Goal: Task Accomplishment & Management: Use online tool/utility

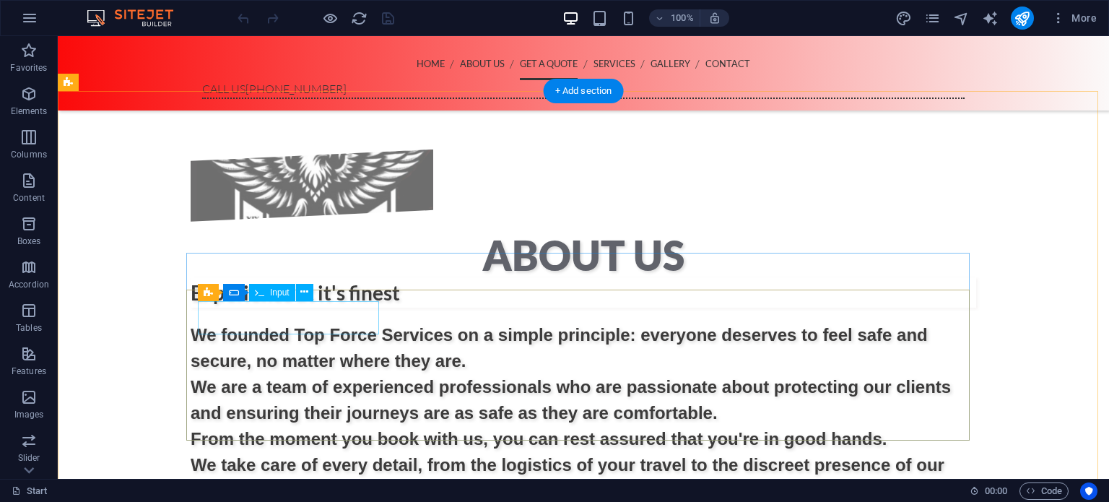
scroll to position [1075, 0]
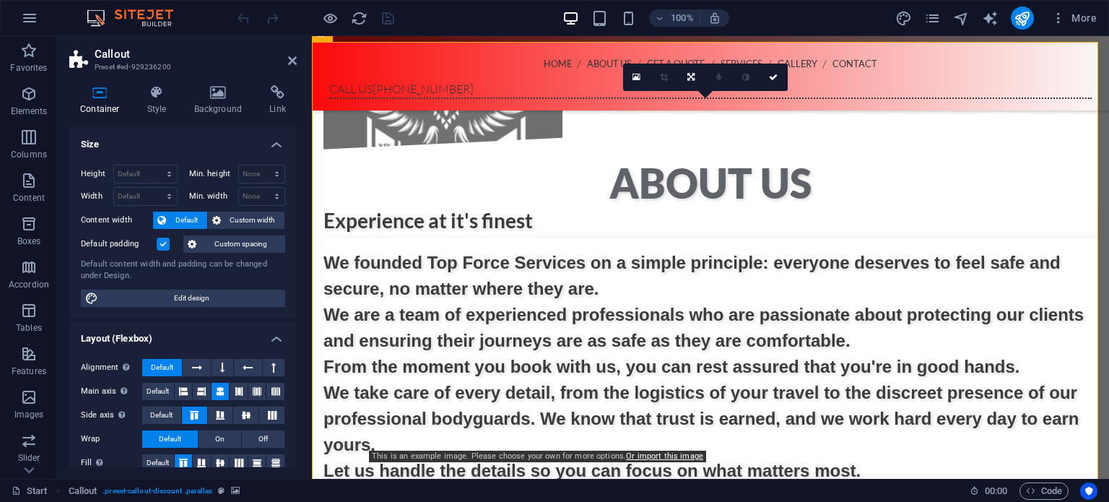
scroll to position [1147, 0]
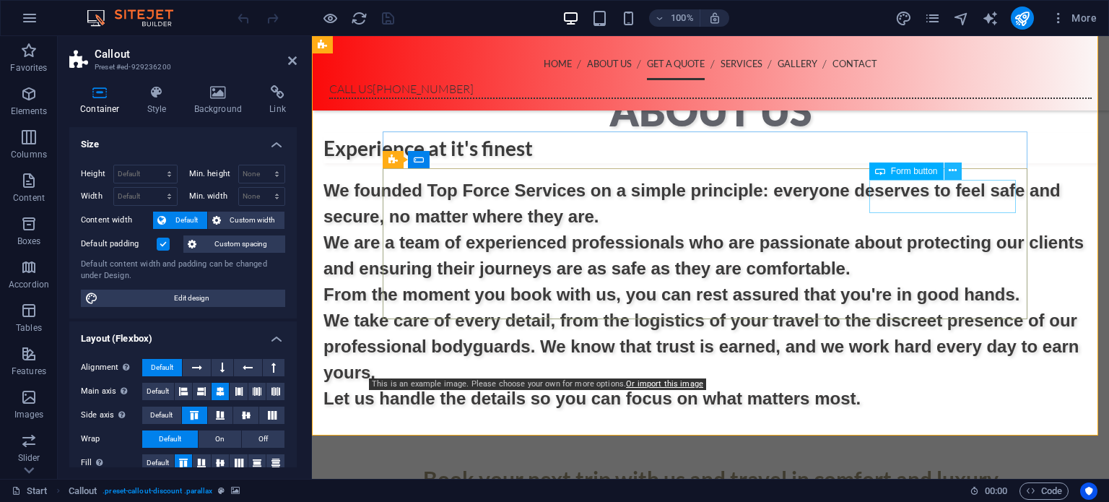
click at [950, 169] on icon at bounding box center [953, 170] width 8 height 15
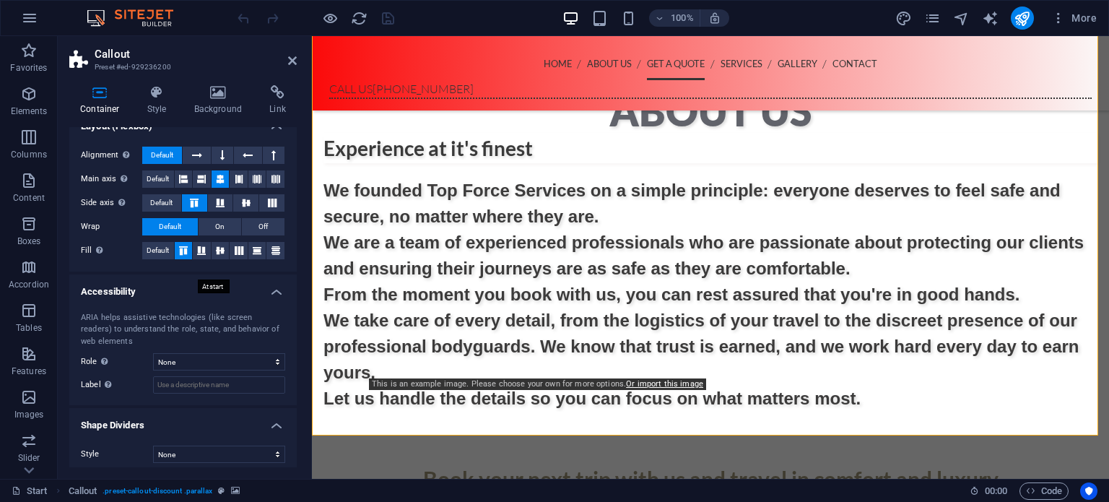
scroll to position [218, 0]
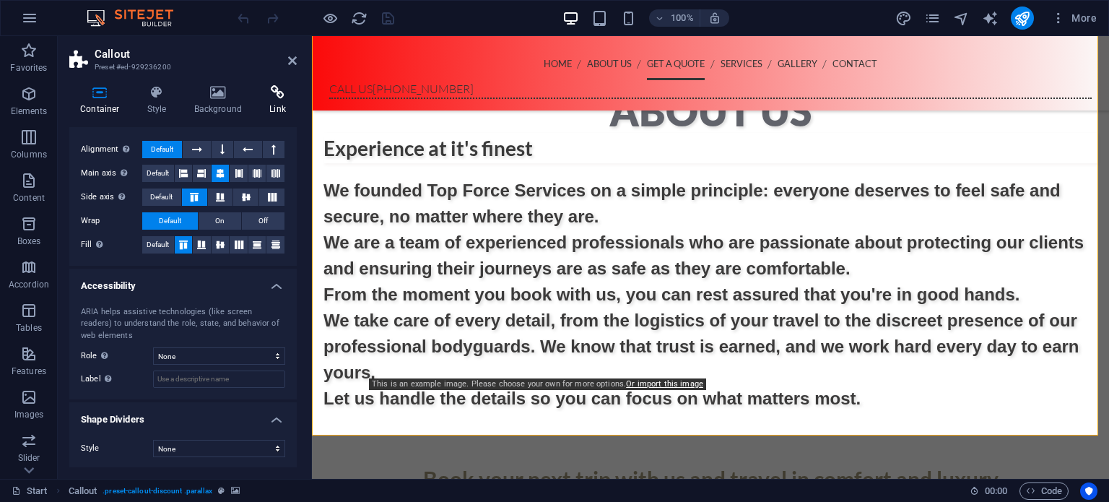
click at [274, 102] on h4 "Link" at bounding box center [277, 100] width 38 height 30
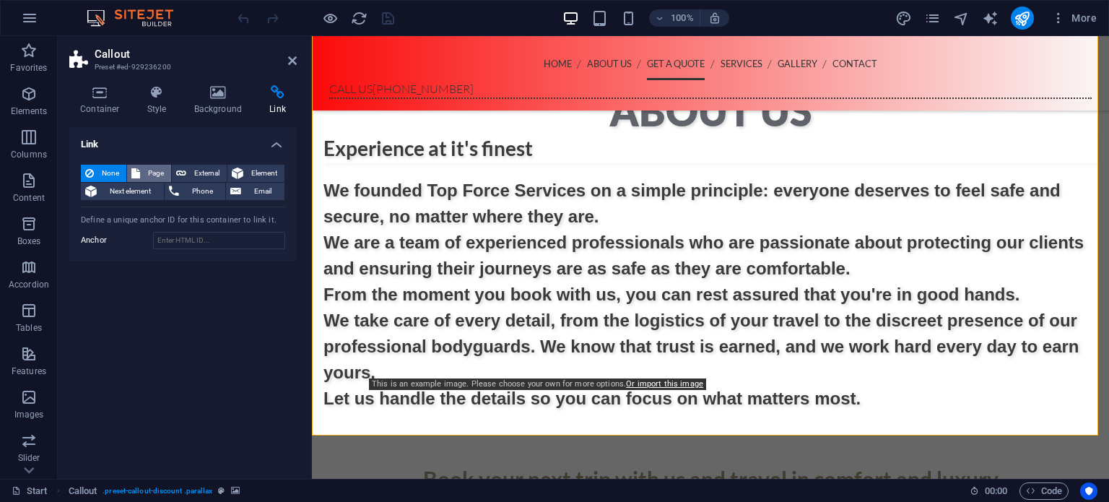
click at [149, 175] on span "Page" at bounding box center [155, 173] width 22 height 17
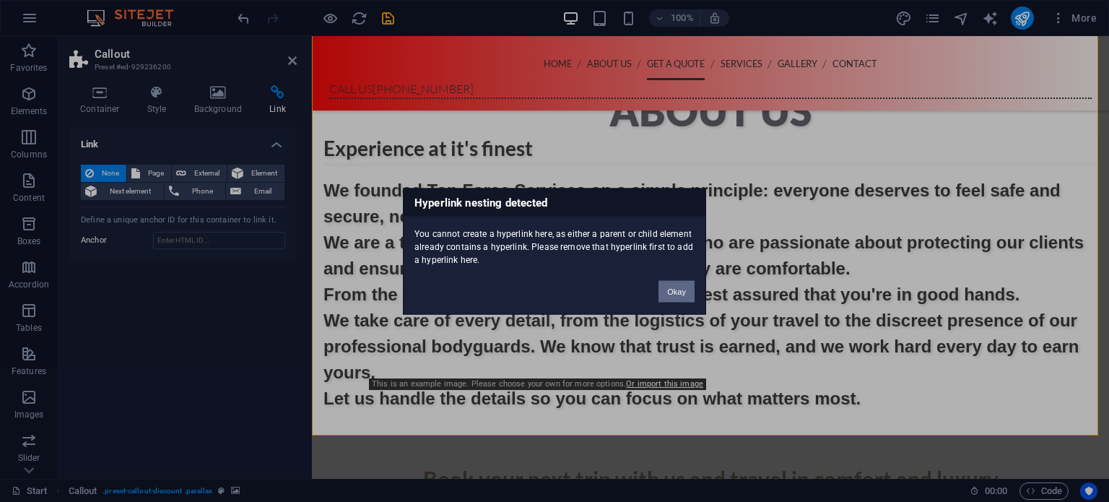
click at [667, 292] on button "Okay" at bounding box center [677, 291] width 36 height 22
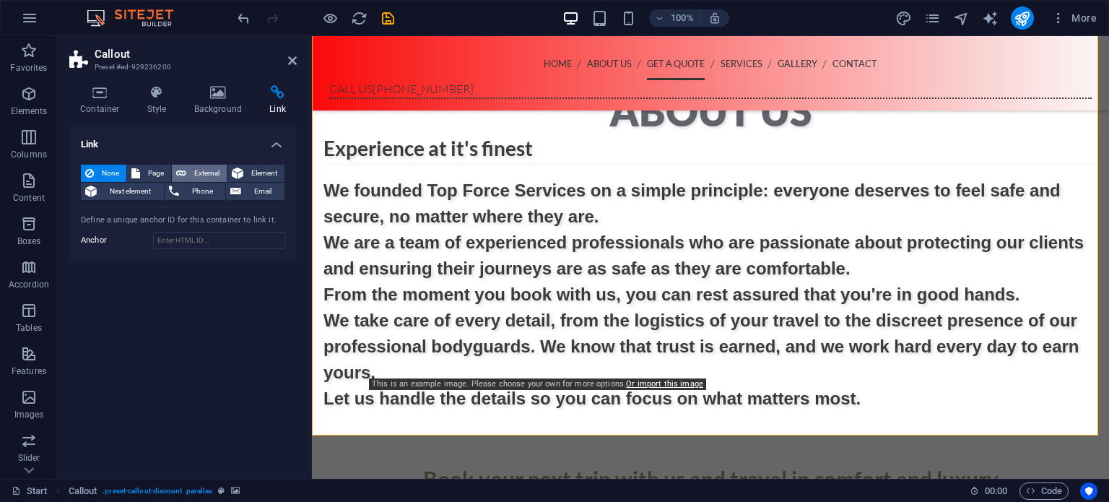
click at [199, 173] on span "External" at bounding box center [207, 173] width 32 height 17
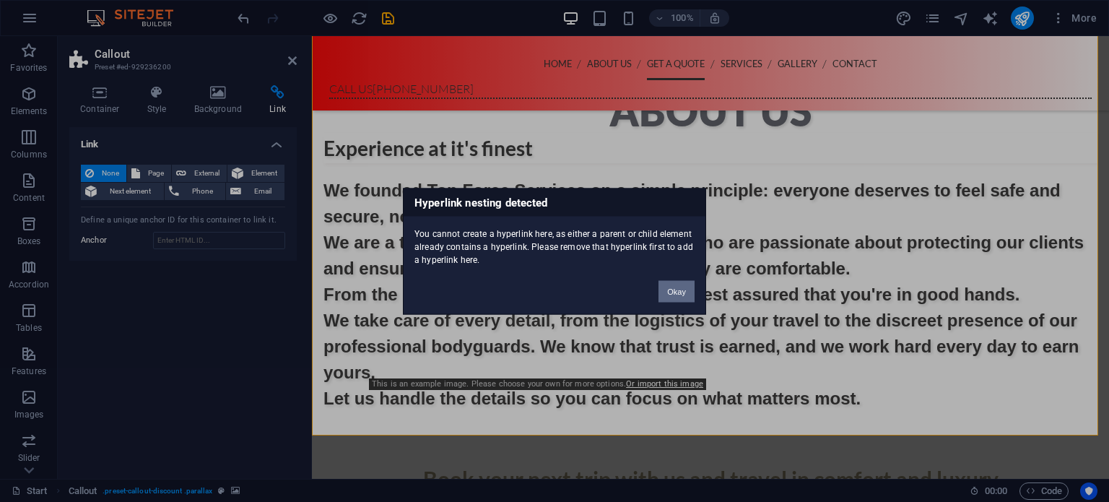
click at [682, 290] on button "Okay" at bounding box center [677, 291] width 36 height 22
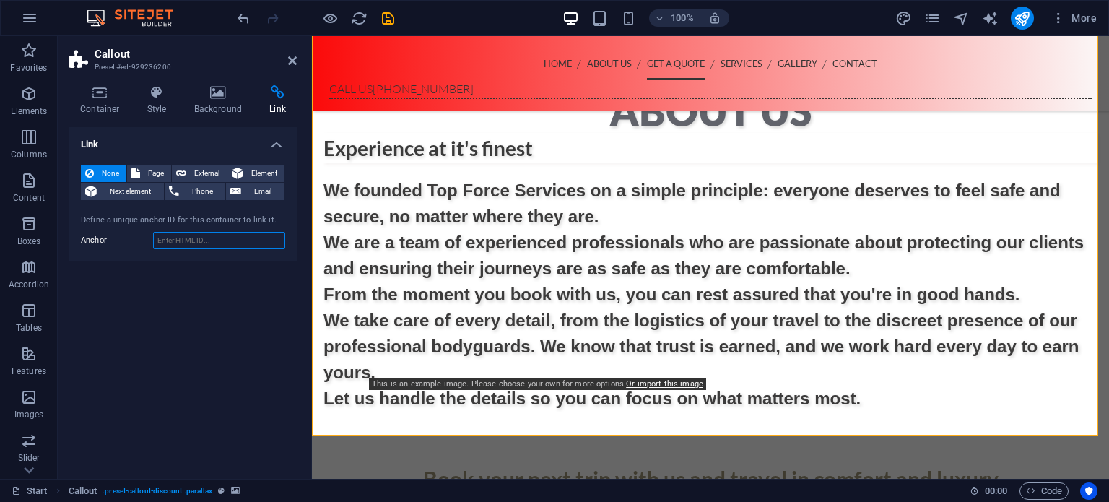
click at [205, 238] on input "Anchor" at bounding box center [219, 240] width 132 height 17
click at [245, 192] on span "Email" at bounding box center [262, 191] width 35 height 17
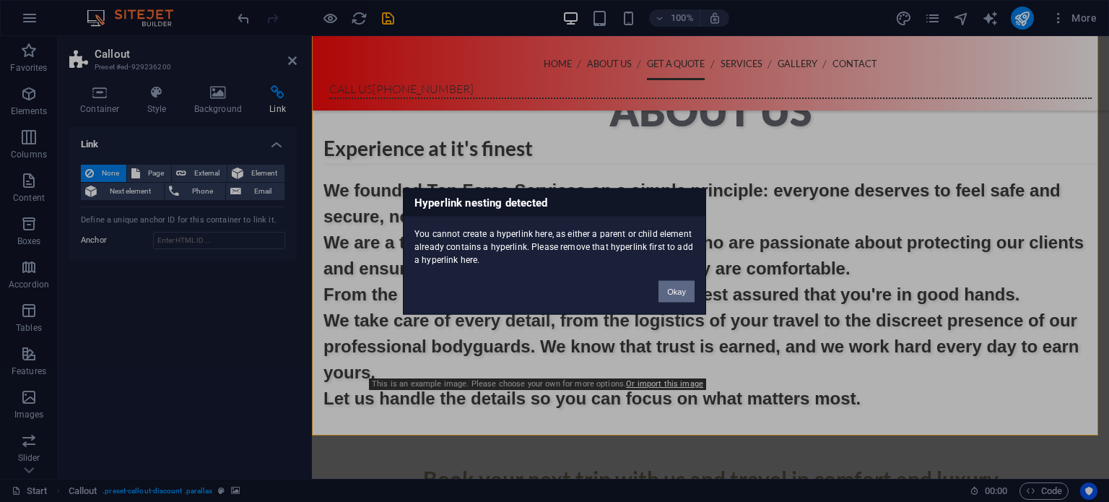
click at [669, 282] on button "Okay" at bounding box center [677, 291] width 36 height 22
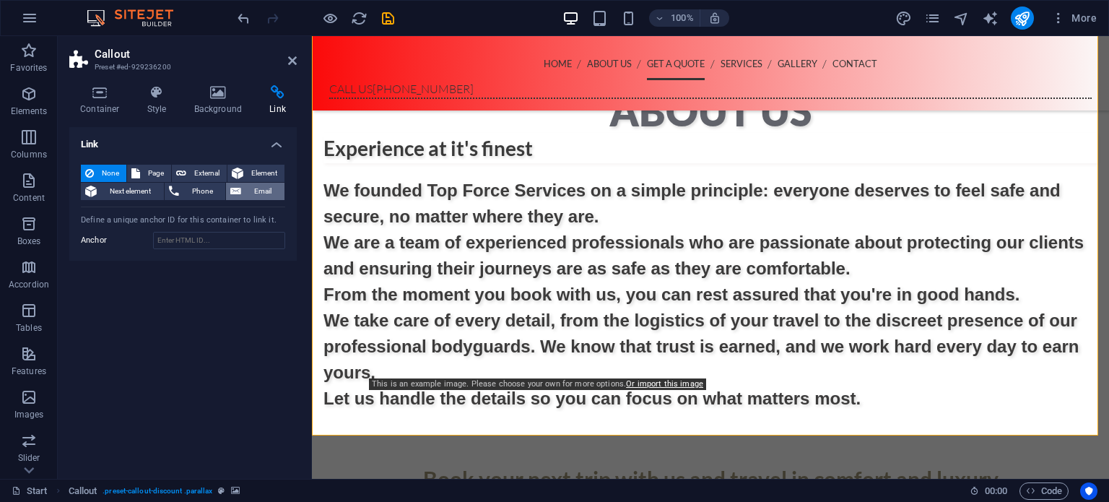
click at [256, 189] on span "Email" at bounding box center [262, 191] width 35 height 17
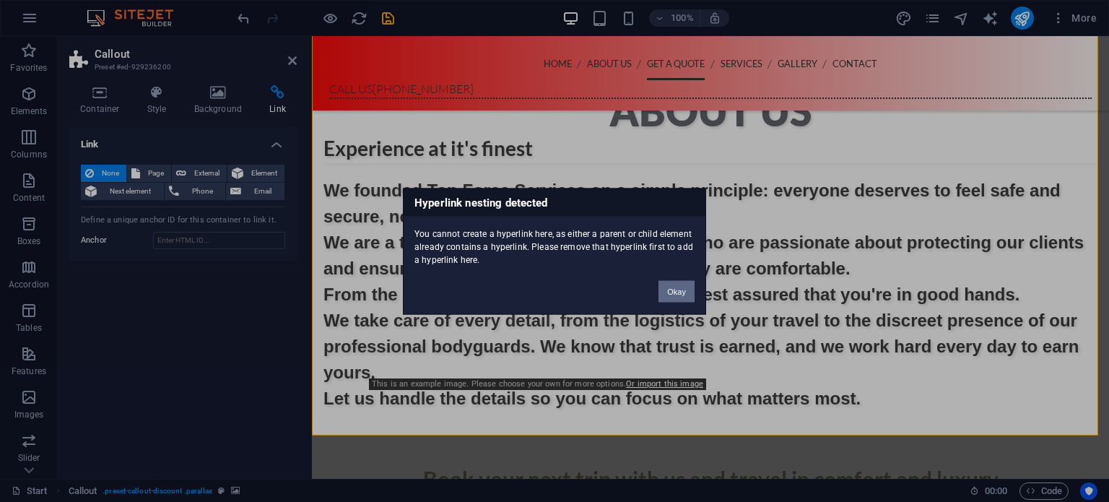
click at [682, 282] on button "Okay" at bounding box center [677, 291] width 36 height 22
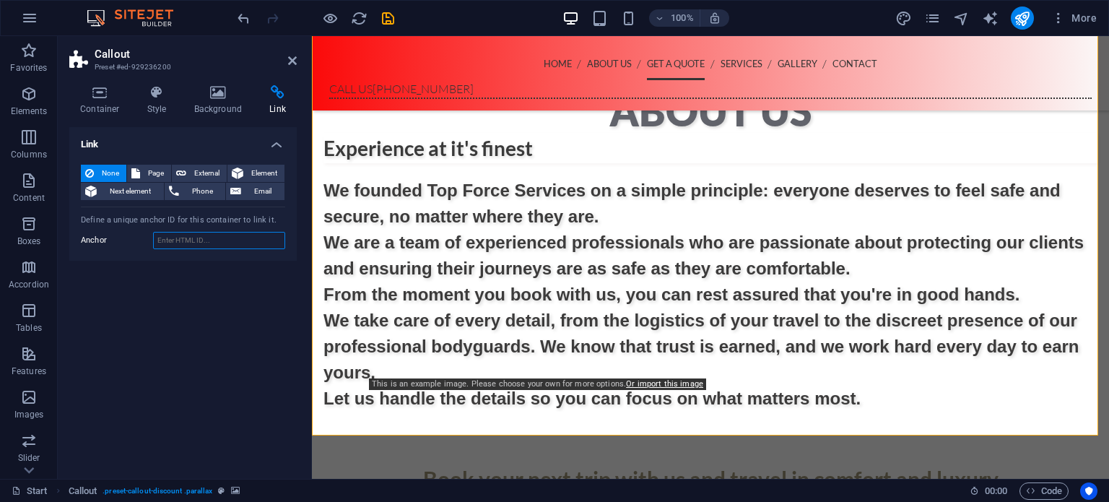
click at [209, 236] on input "Anchor" at bounding box center [219, 240] width 132 height 17
drag, startPoint x: 190, startPoint y: 240, endPoint x: 141, endPoint y: 242, distance: 49.1
click at [141, 242] on div "Anchor ag" at bounding box center [183, 240] width 204 height 17
type input "[EMAIL_ADDRESS][DOMAIN_NAME]"
click at [251, 275] on div "Link None Page External Element Next element Phone Email Page Start Subpage Leg…" at bounding box center [182, 297] width 227 height 340
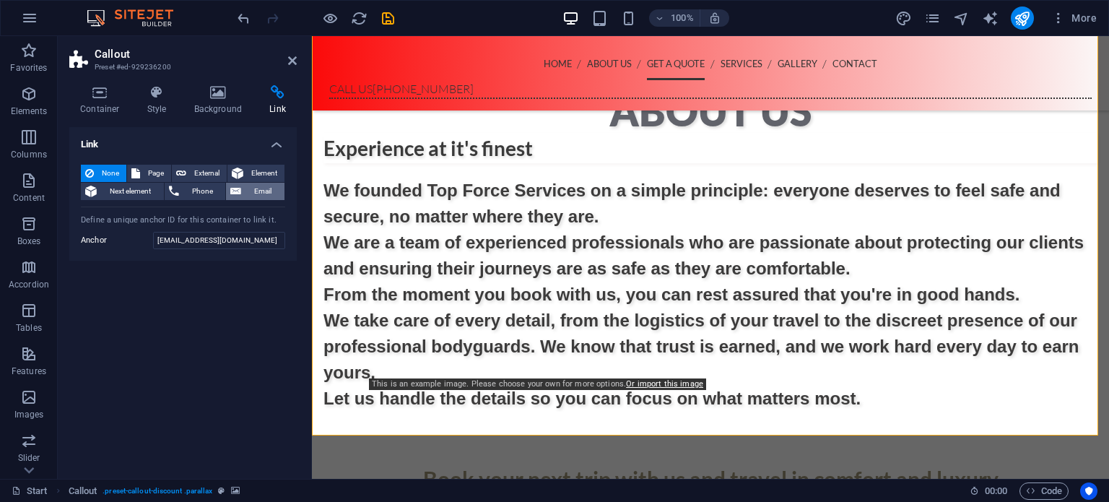
click at [257, 191] on span "Email" at bounding box center [262, 191] width 35 height 17
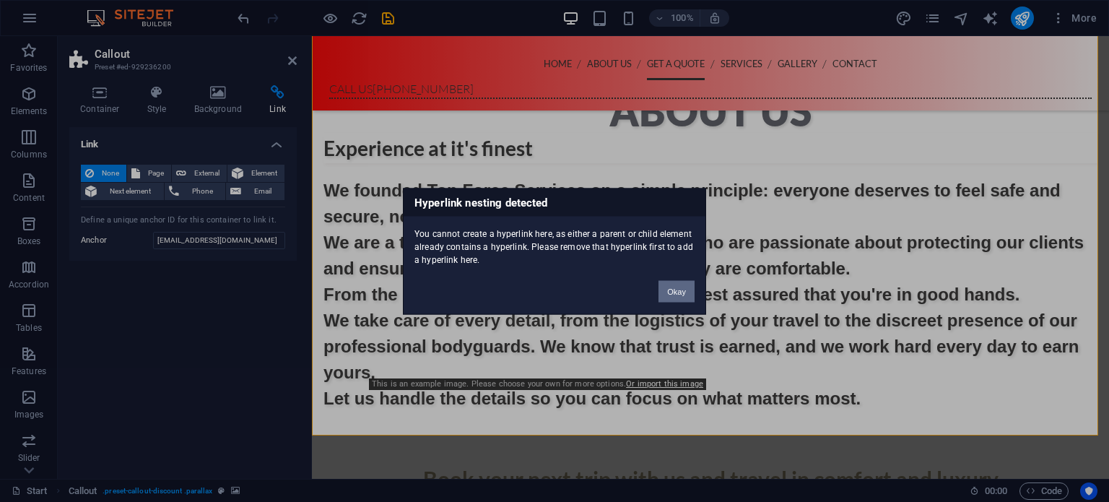
click at [666, 290] on button "Okay" at bounding box center [677, 291] width 36 height 22
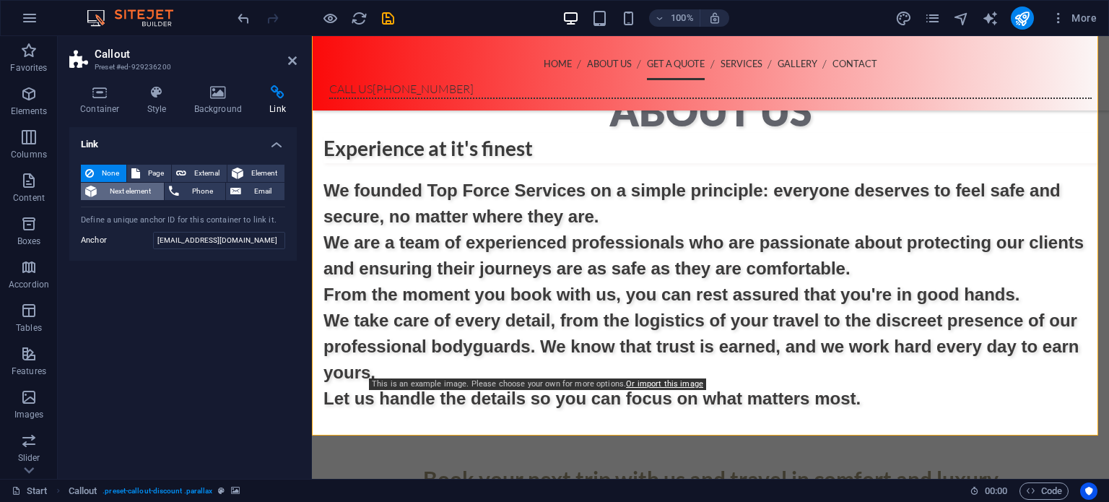
click at [127, 184] on span "Next element" at bounding box center [130, 191] width 58 height 17
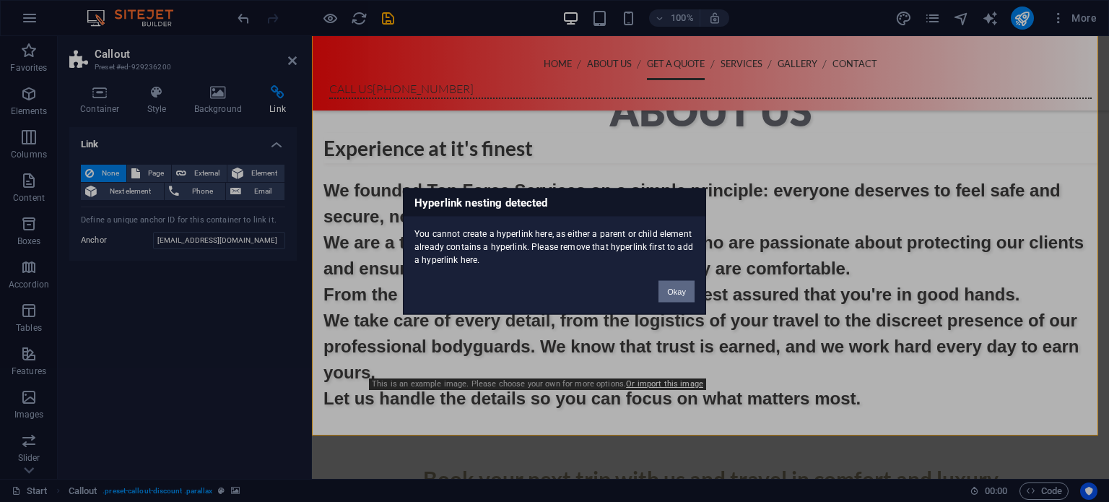
click at [678, 282] on button "Okay" at bounding box center [677, 291] width 36 height 22
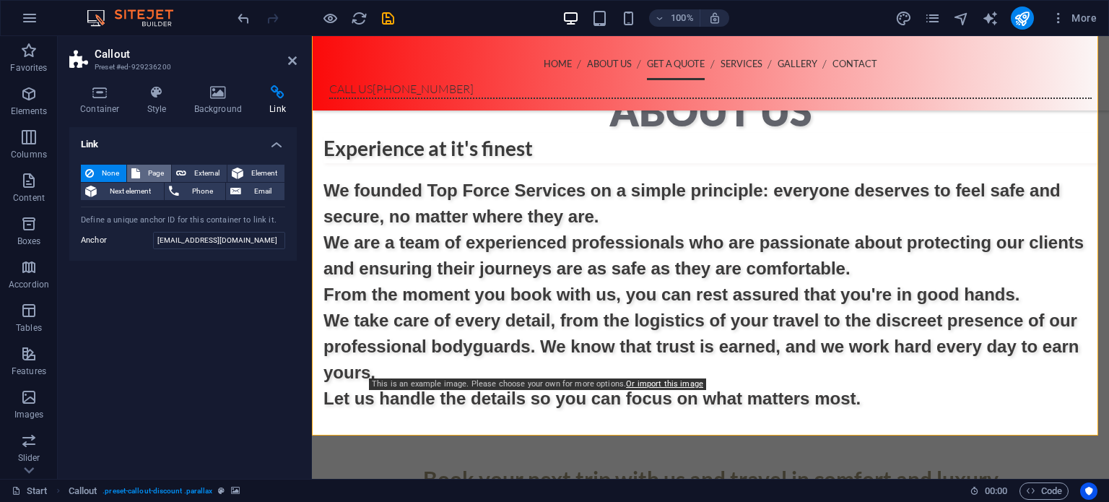
click at [145, 175] on span "Page" at bounding box center [155, 173] width 22 height 17
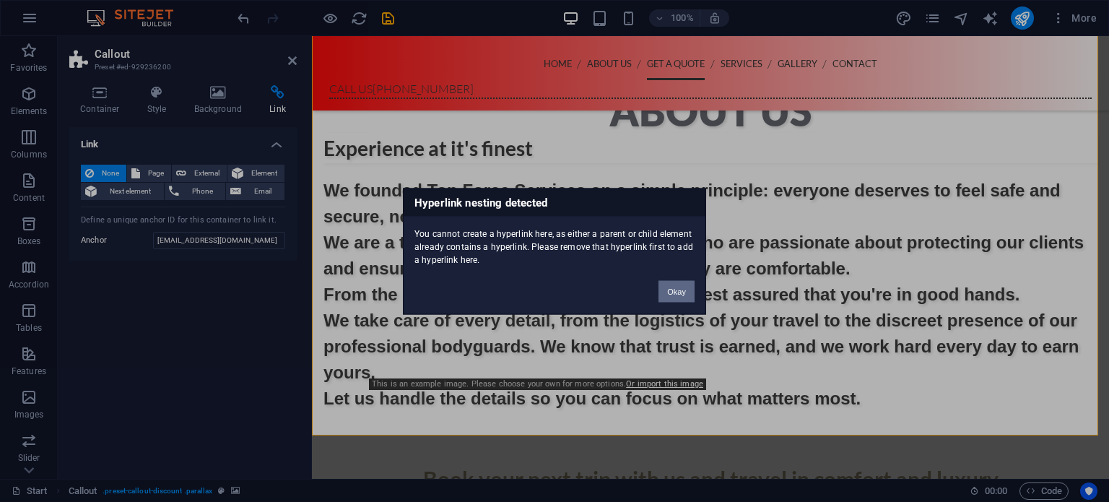
click at [677, 288] on button "Okay" at bounding box center [677, 291] width 36 height 22
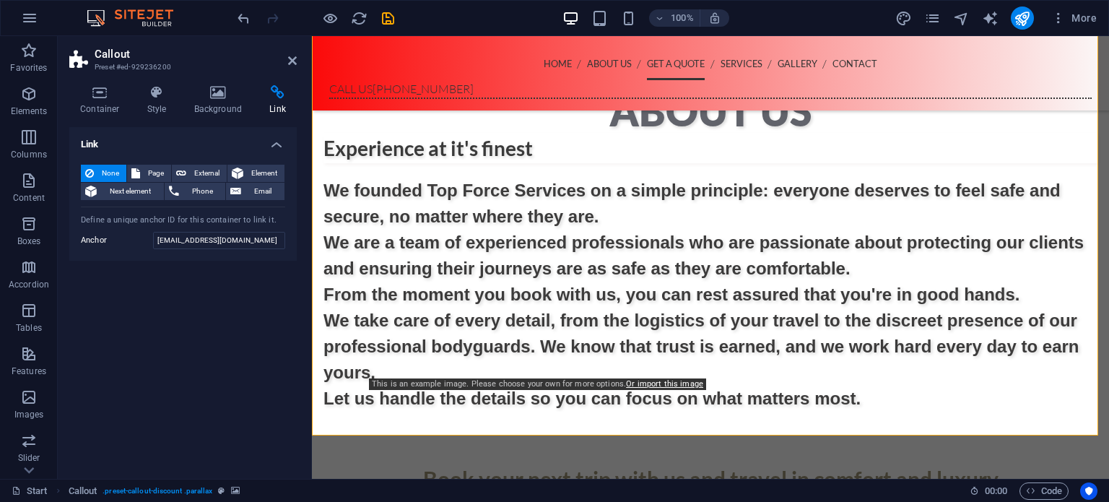
click at [282, 150] on h4 "Link" at bounding box center [182, 140] width 227 height 26
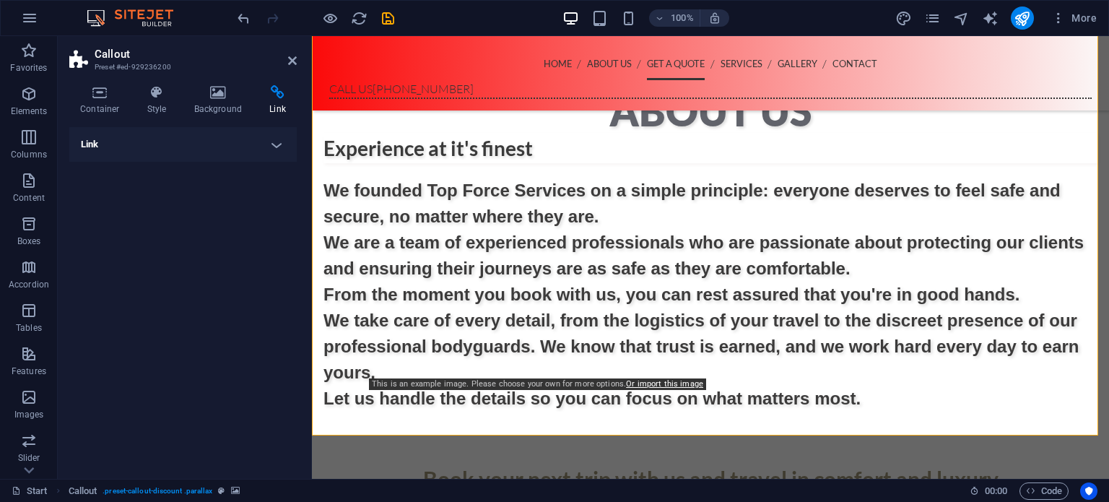
click at [282, 150] on h4 "Link" at bounding box center [182, 144] width 227 height 35
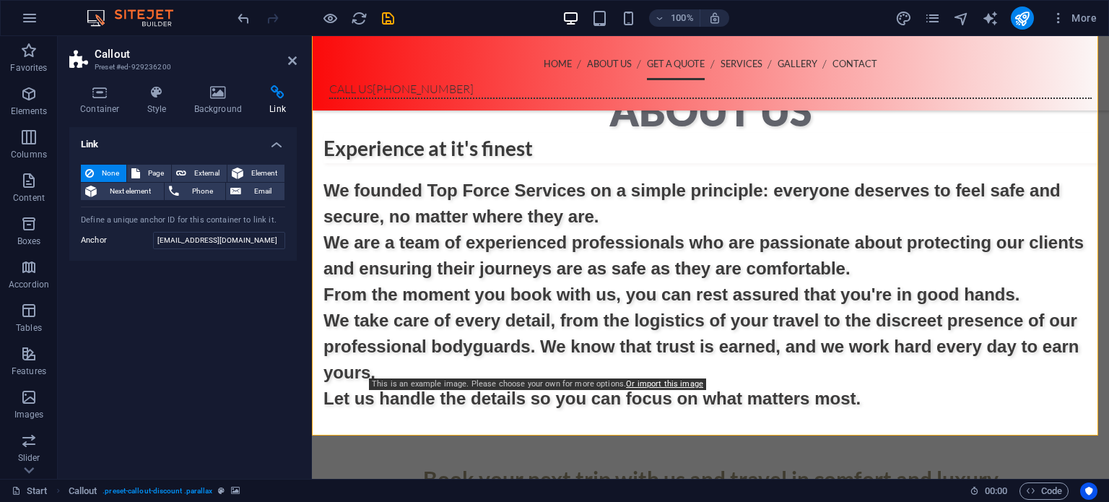
click at [282, 150] on h4 "Link" at bounding box center [182, 140] width 227 height 26
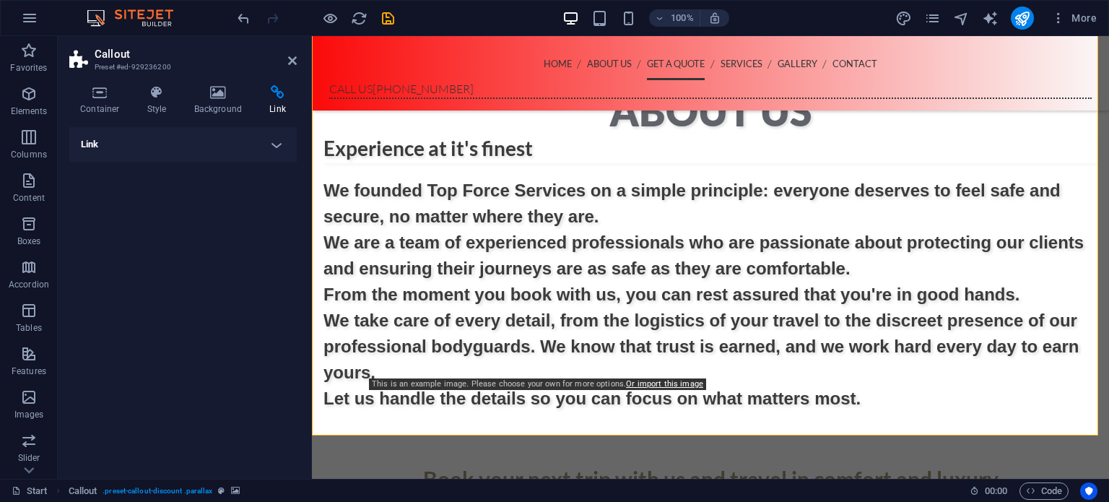
click at [279, 151] on h4 "Link" at bounding box center [182, 144] width 227 height 35
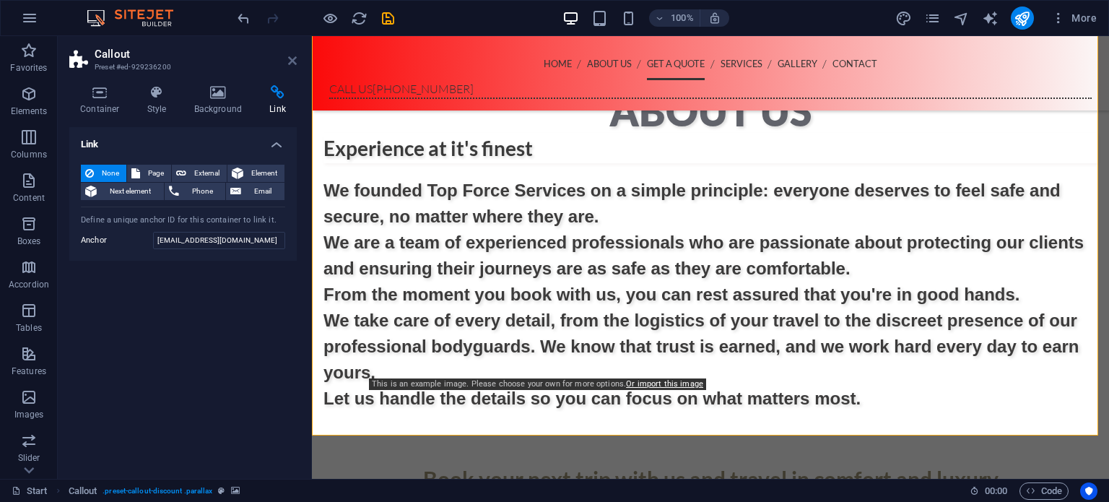
click at [295, 65] on icon at bounding box center [292, 61] width 9 height 12
